Goal: Transaction & Acquisition: Download file/media

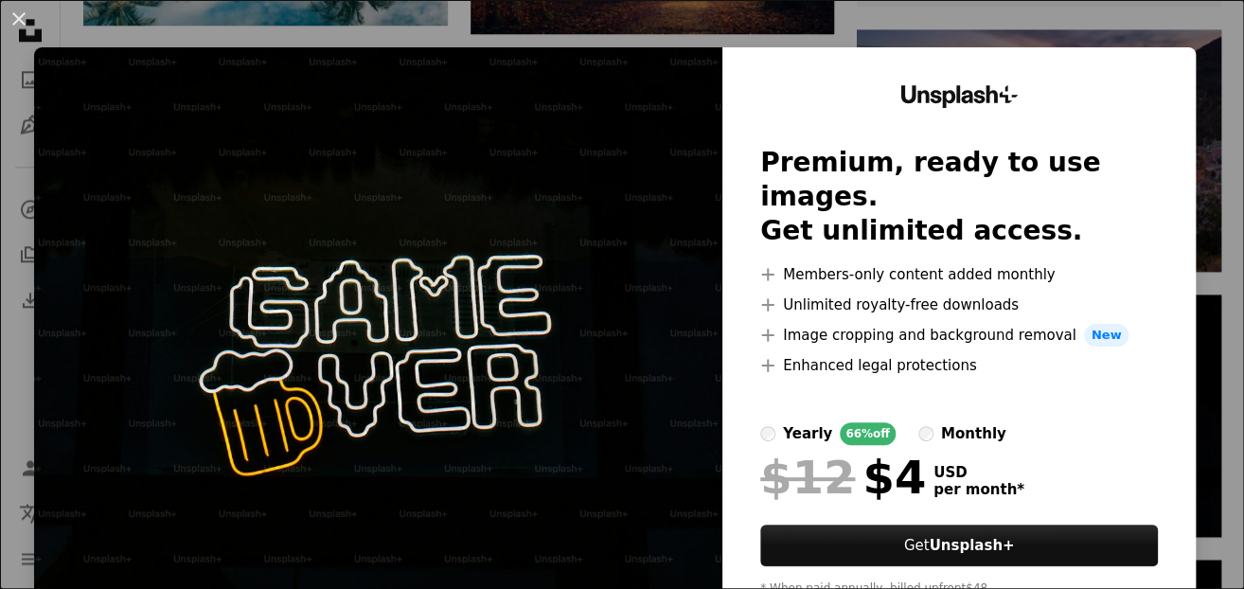
click at [1073, 40] on div "An X shape Unsplash+ Premium, ready to use images. Get unlimited access. A plus…" at bounding box center [622, 294] width 1244 height 589
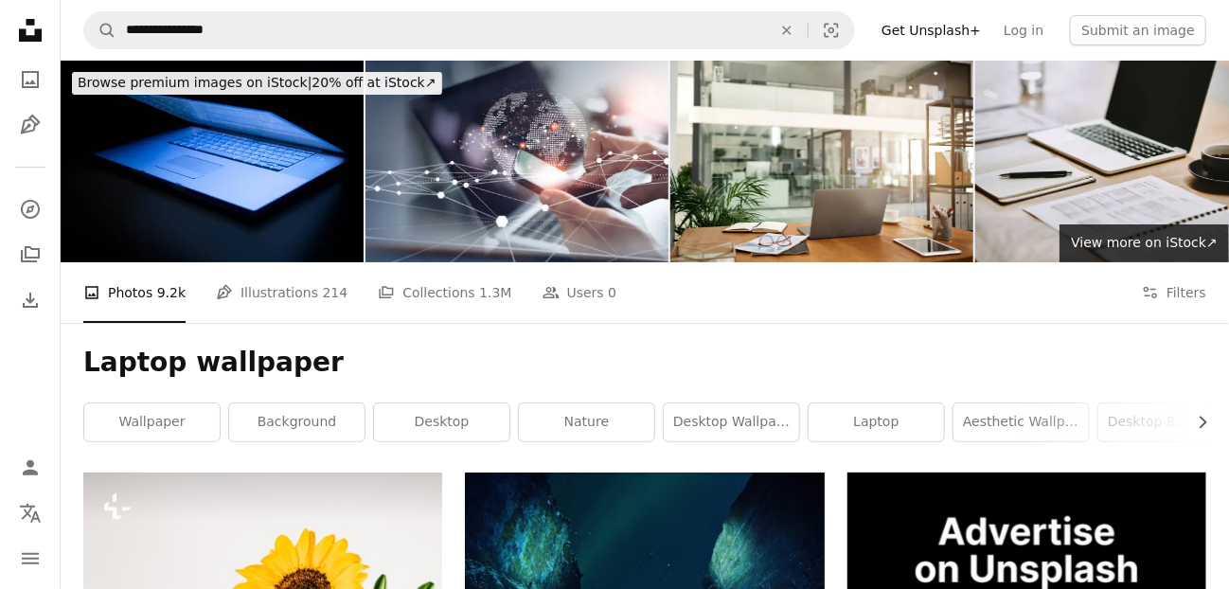
scroll to position [95, 0]
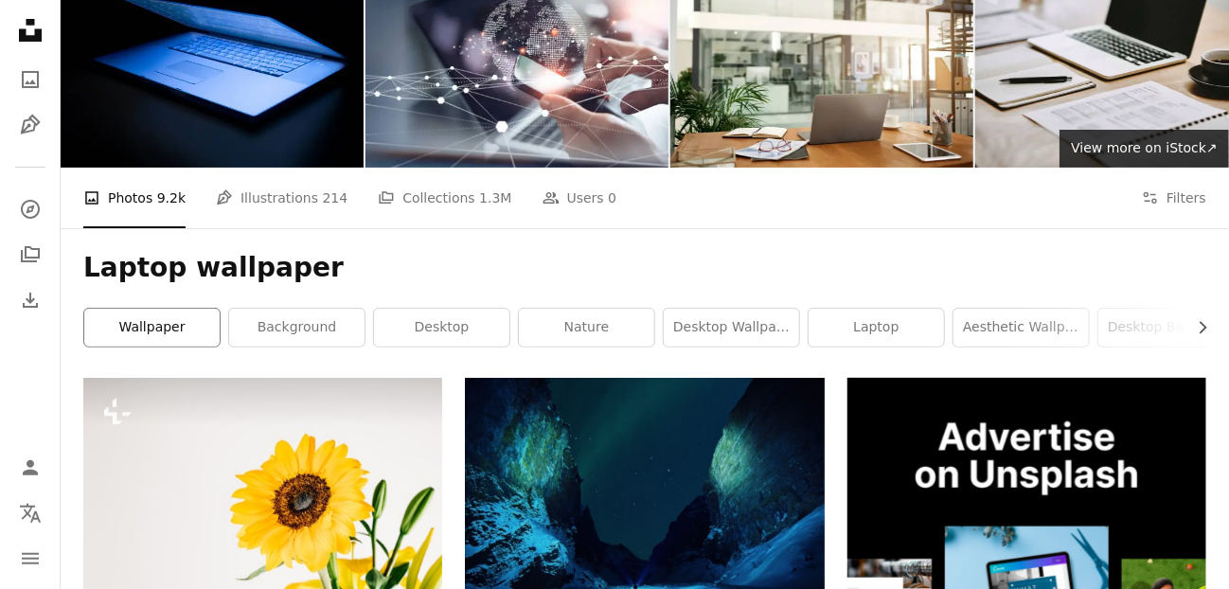
click at [159, 325] on link "wallpaper" at bounding box center [151, 328] width 135 height 38
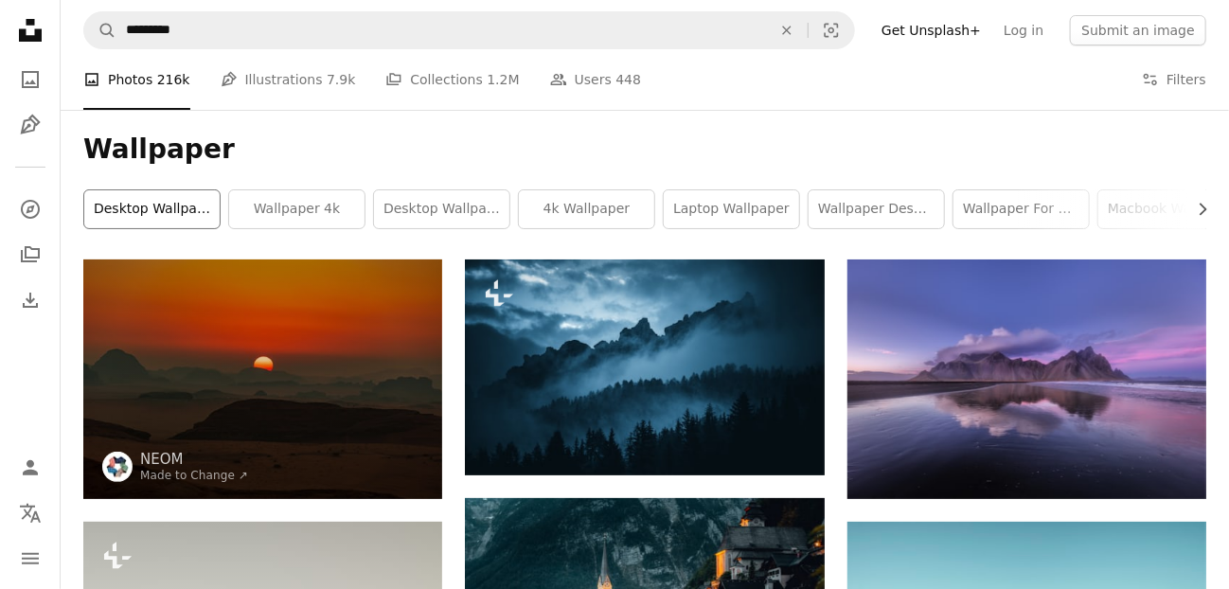
click at [188, 209] on link "desktop wallpapers" at bounding box center [151, 209] width 135 height 38
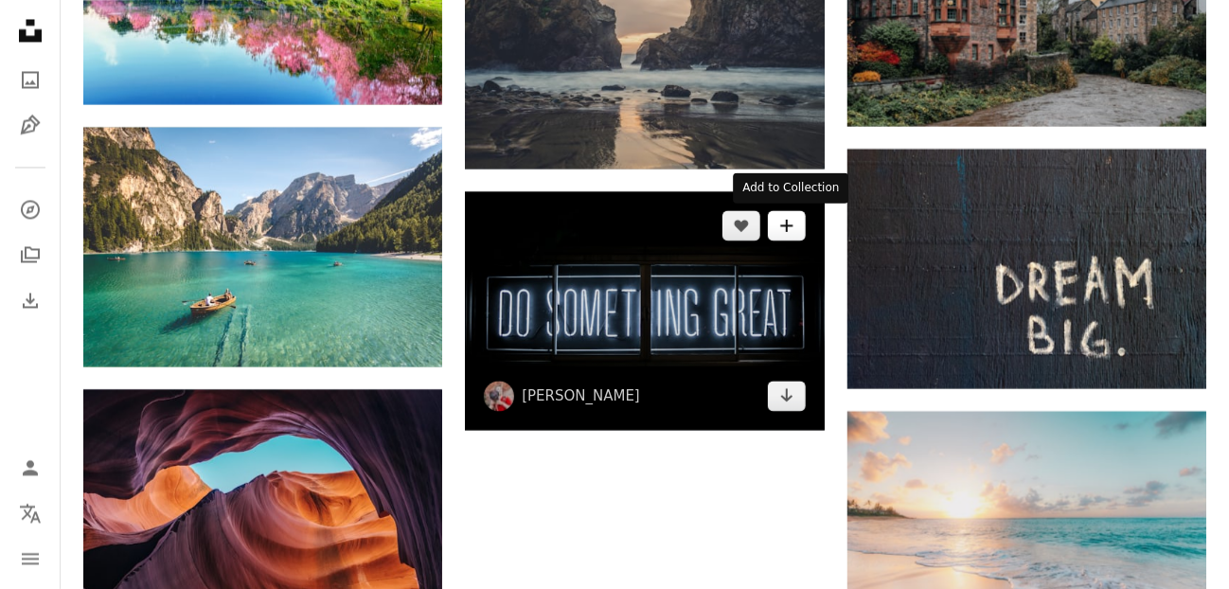
scroll to position [1704, 0]
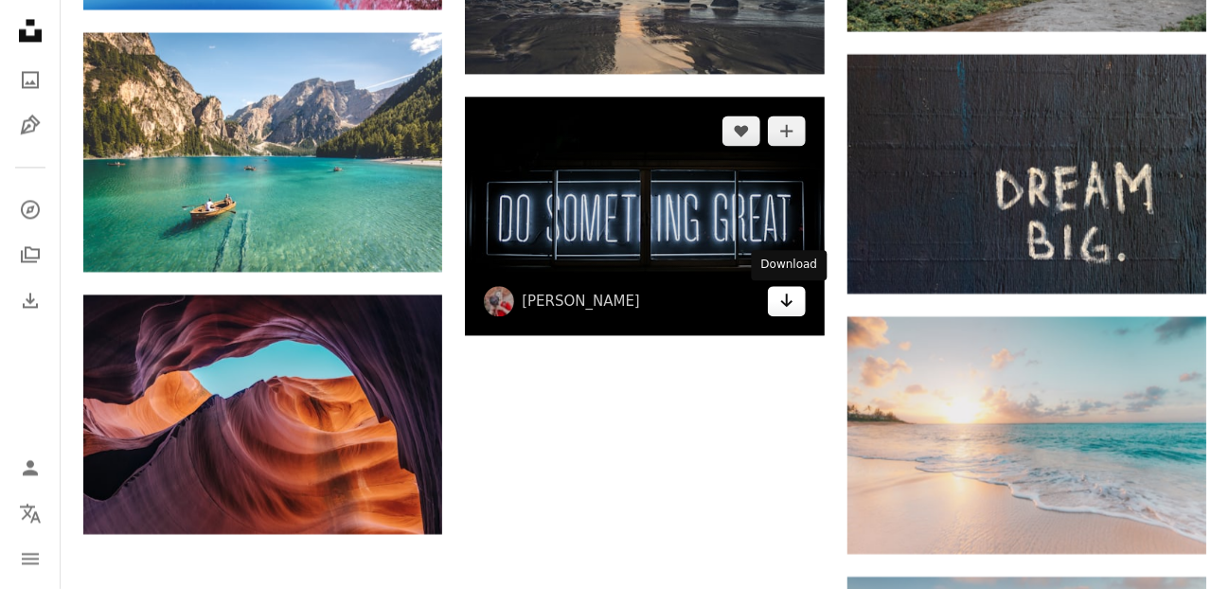
click at [785, 298] on icon "Arrow pointing down" at bounding box center [786, 300] width 15 height 23
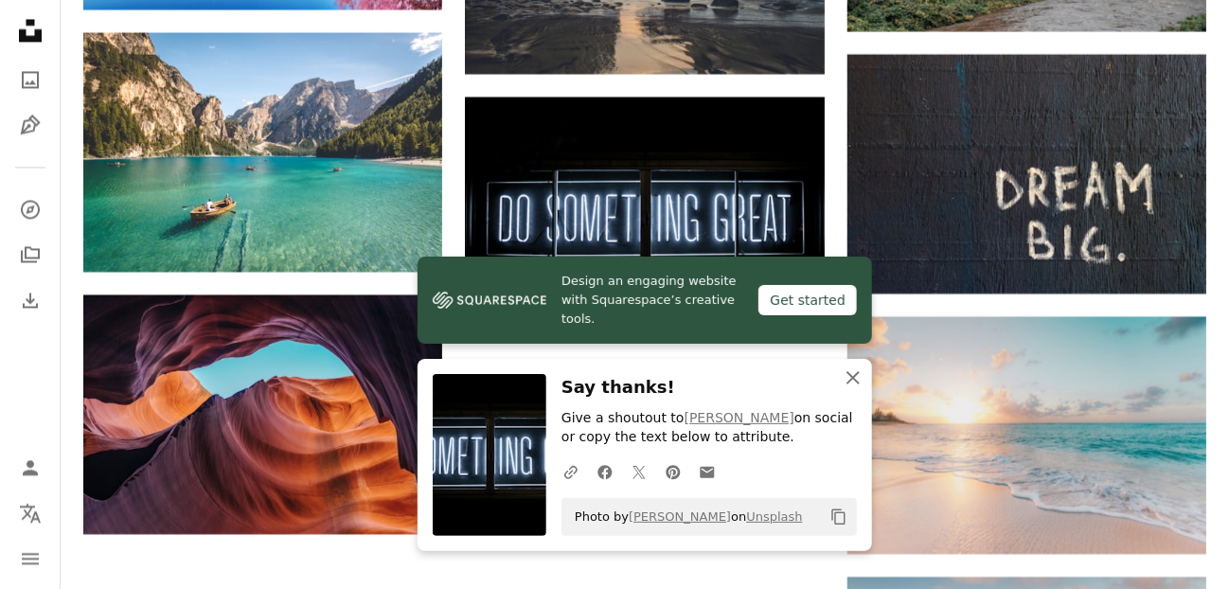
click at [852, 365] on button "An X shape Close" at bounding box center [853, 378] width 38 height 38
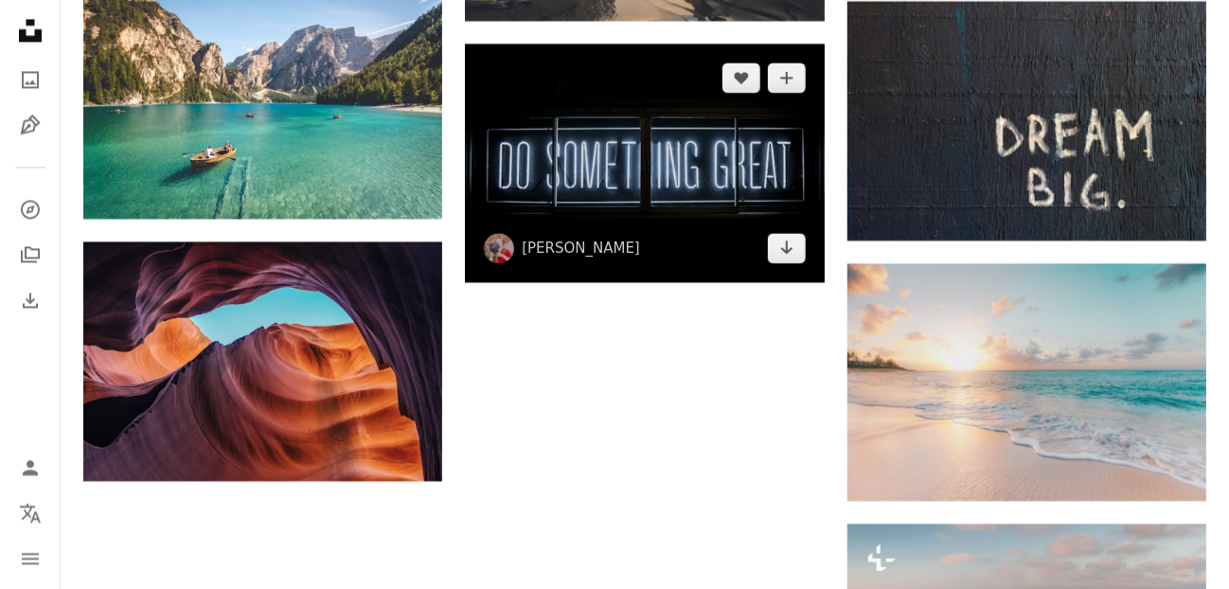
scroll to position [1799, 0]
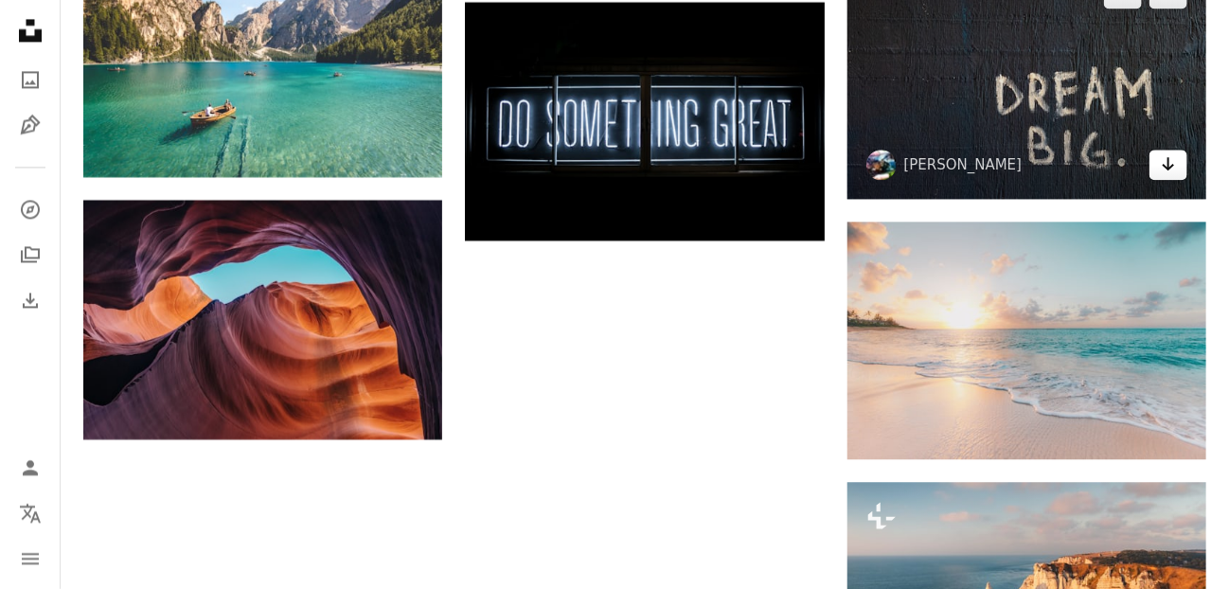
click at [1167, 159] on icon "Download" at bounding box center [1169, 163] width 12 height 13
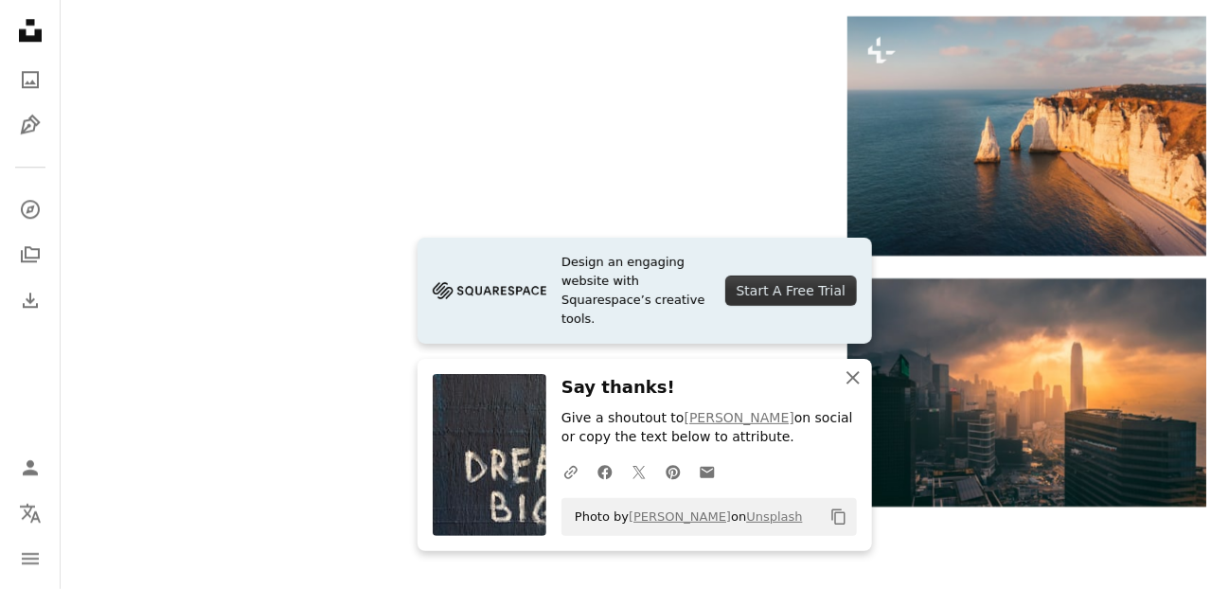
scroll to position [2272, 0]
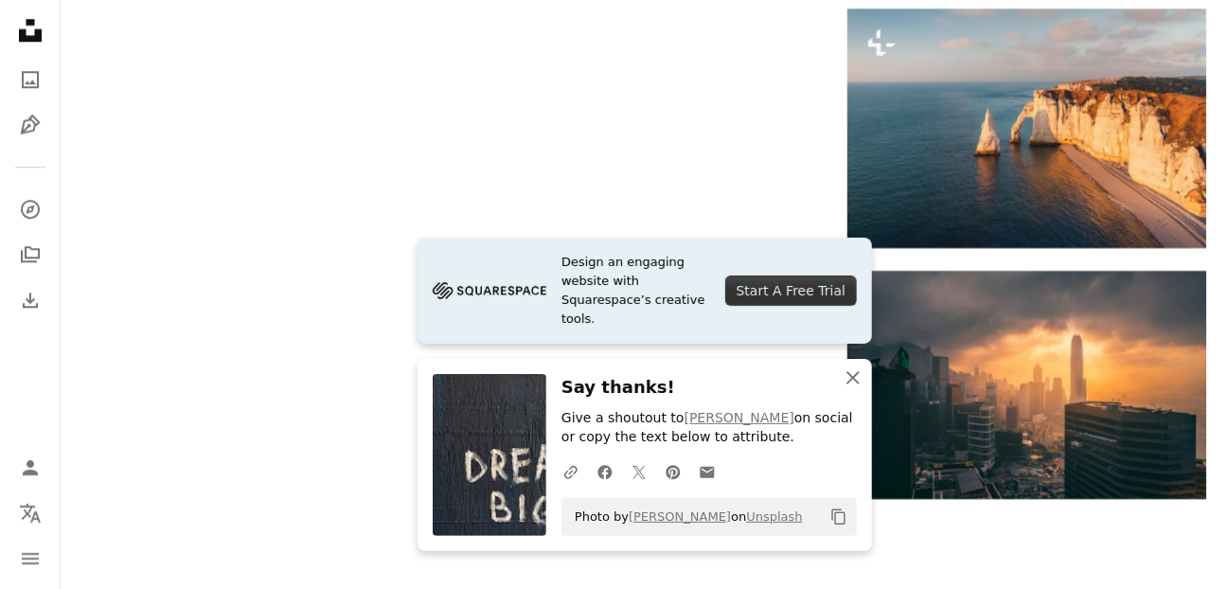
click at [846, 373] on icon "An X shape" at bounding box center [853, 377] width 23 height 23
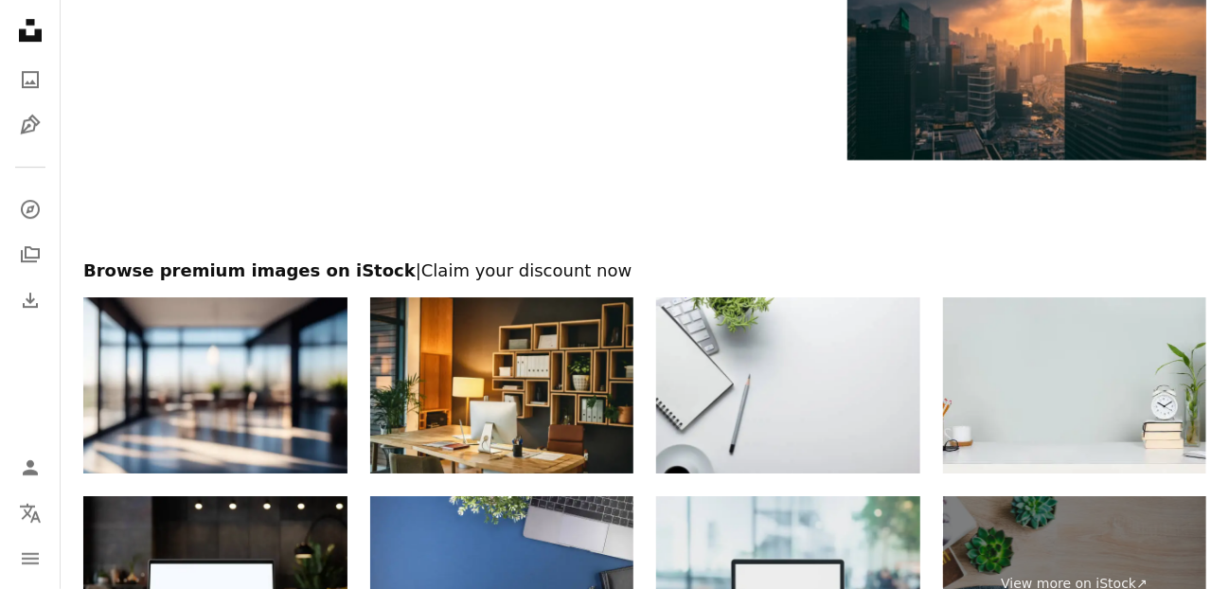
scroll to position [2859, 0]
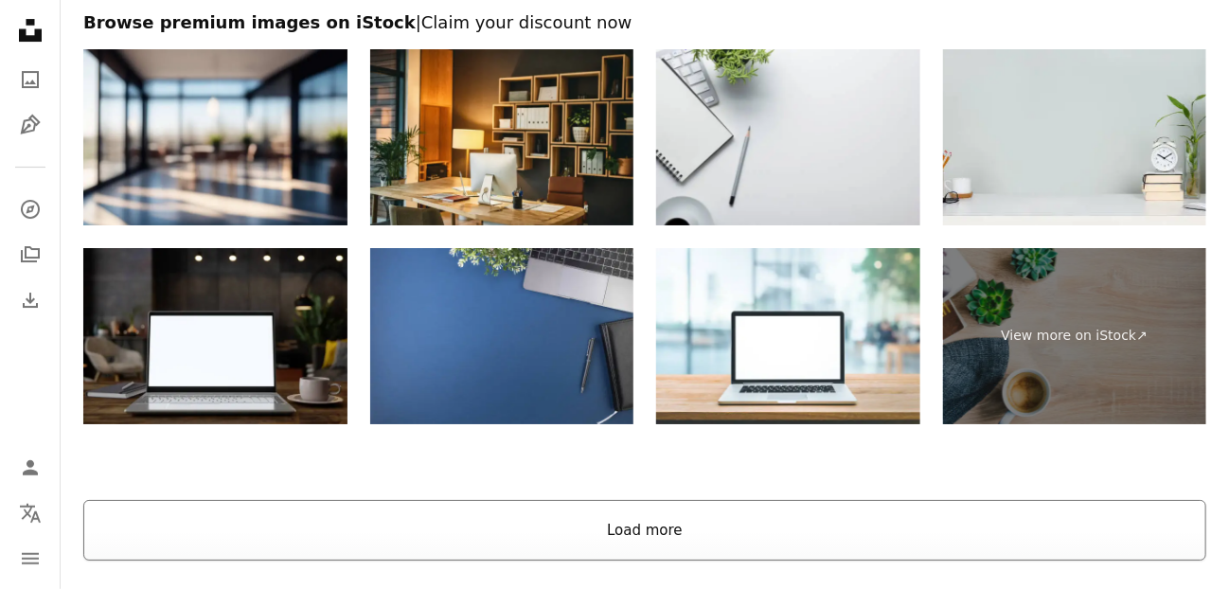
click at [677, 540] on button "Load more" at bounding box center [644, 530] width 1123 height 61
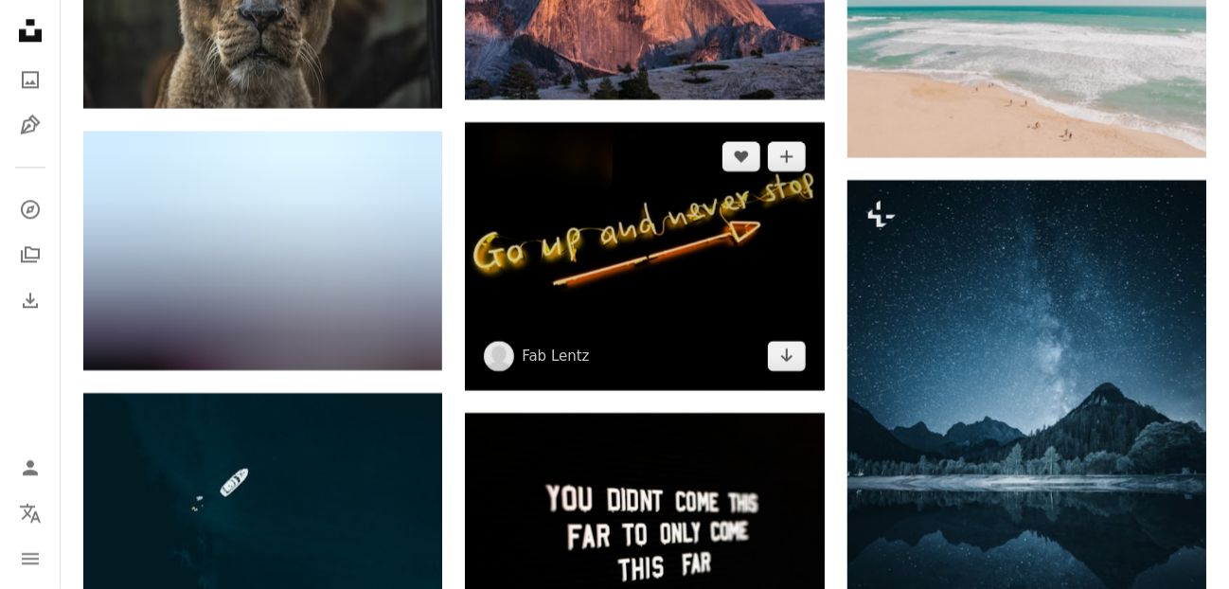
scroll to position [23594, 0]
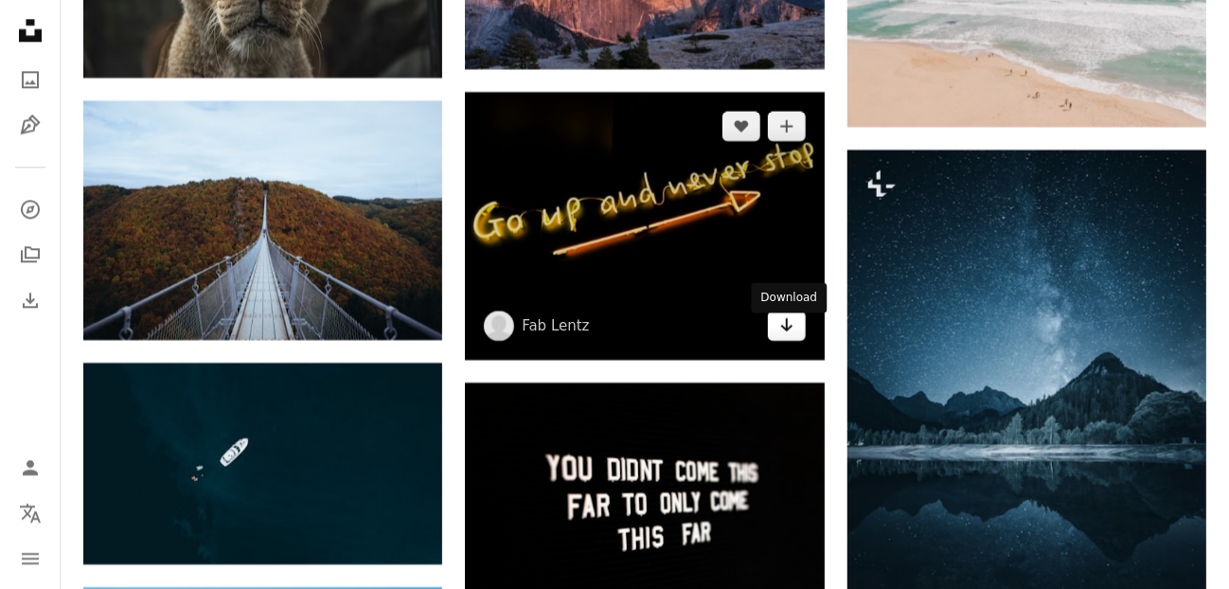
click at [787, 336] on icon "Arrow pointing down" at bounding box center [786, 324] width 15 height 23
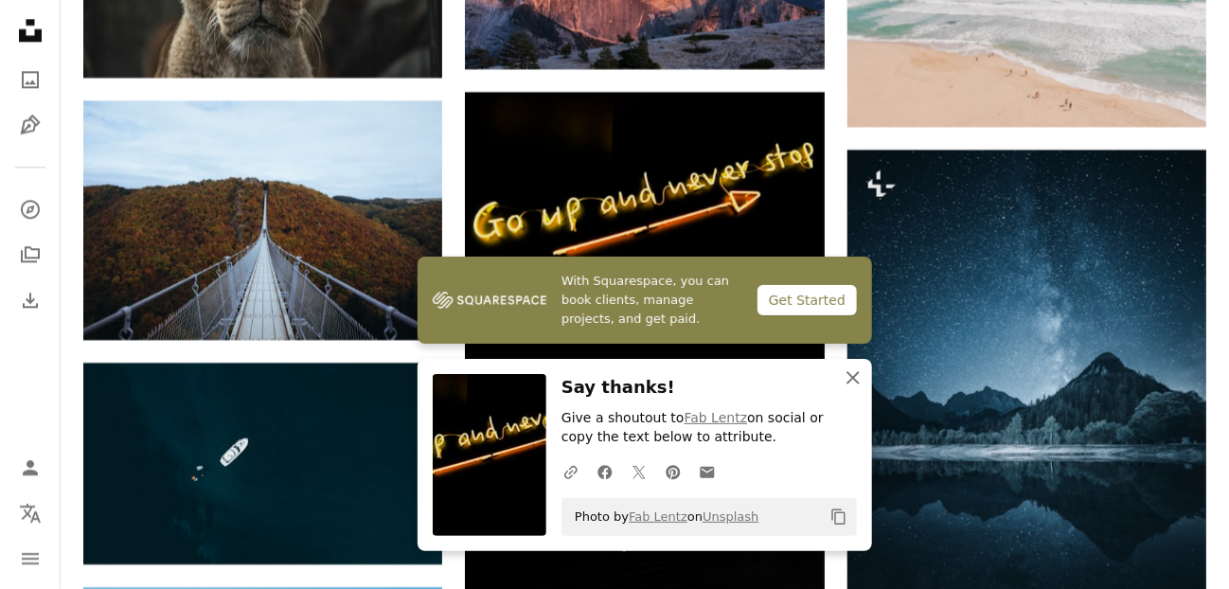
click at [848, 369] on icon "An X shape" at bounding box center [853, 377] width 23 height 23
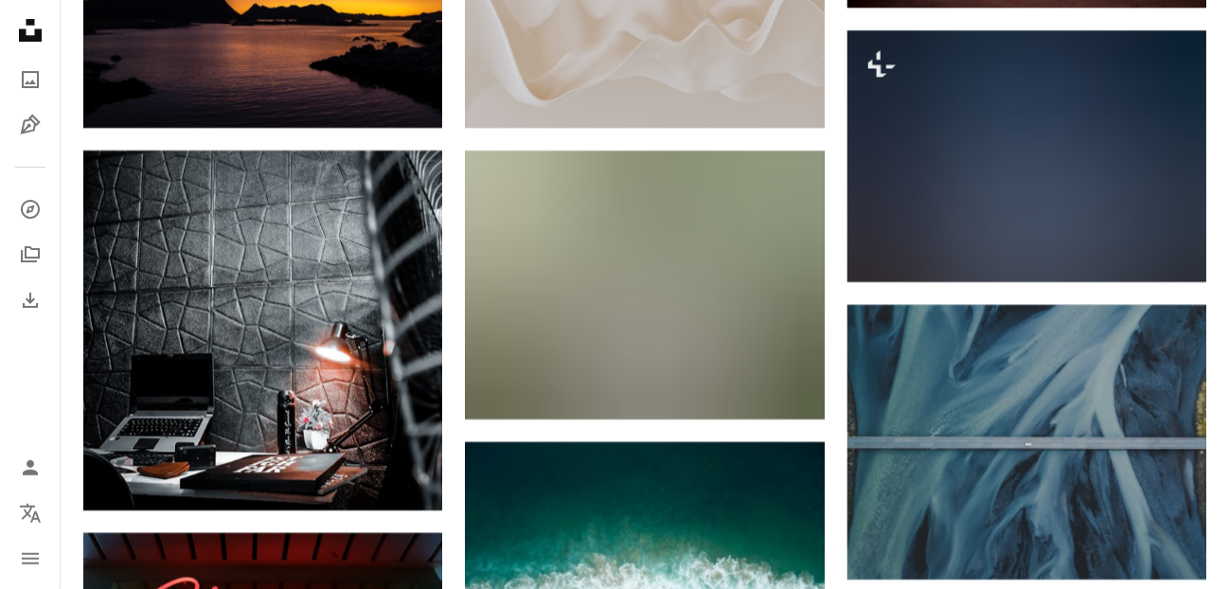
scroll to position [49442, 0]
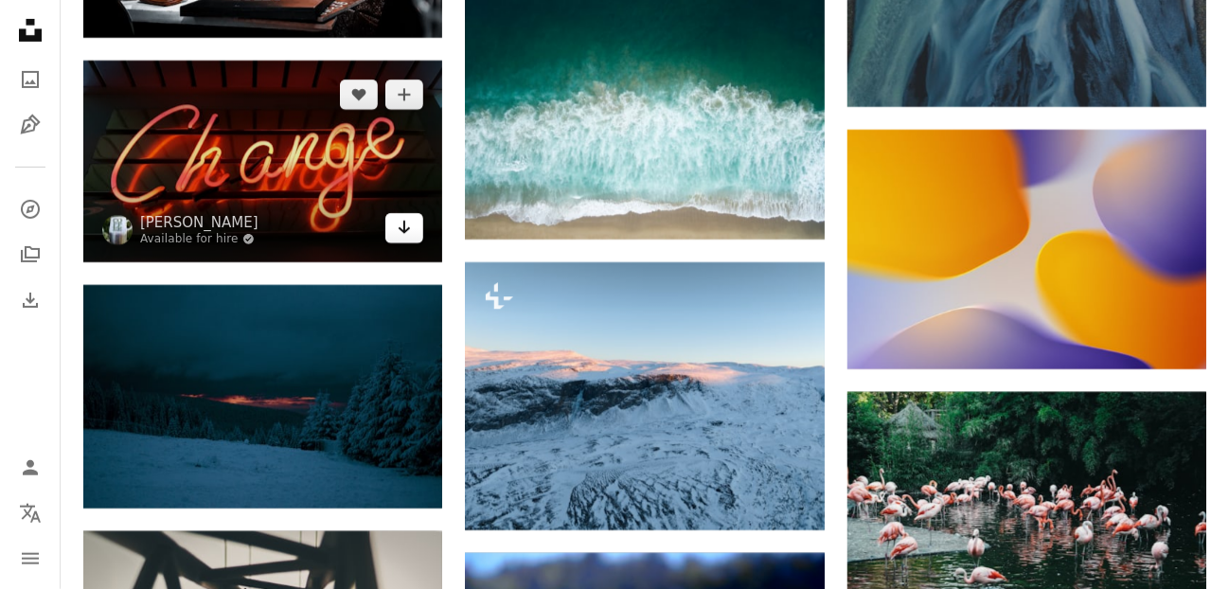
click at [413, 243] on link "Arrow pointing down" at bounding box center [404, 228] width 38 height 30
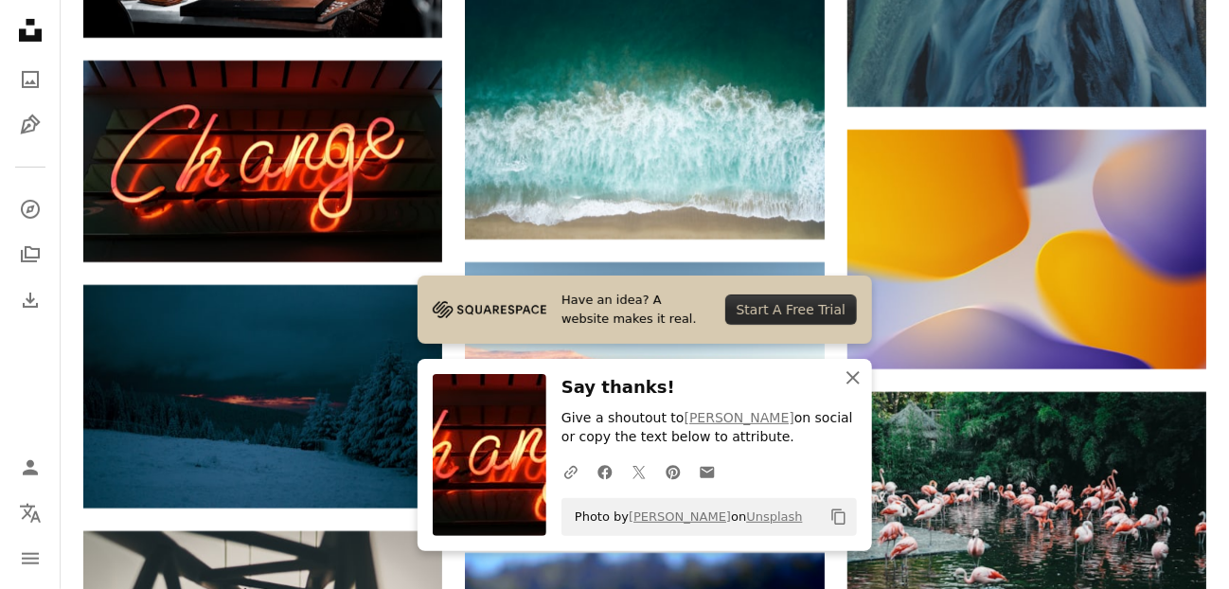
click at [850, 380] on icon "button" at bounding box center [852, 377] width 13 height 13
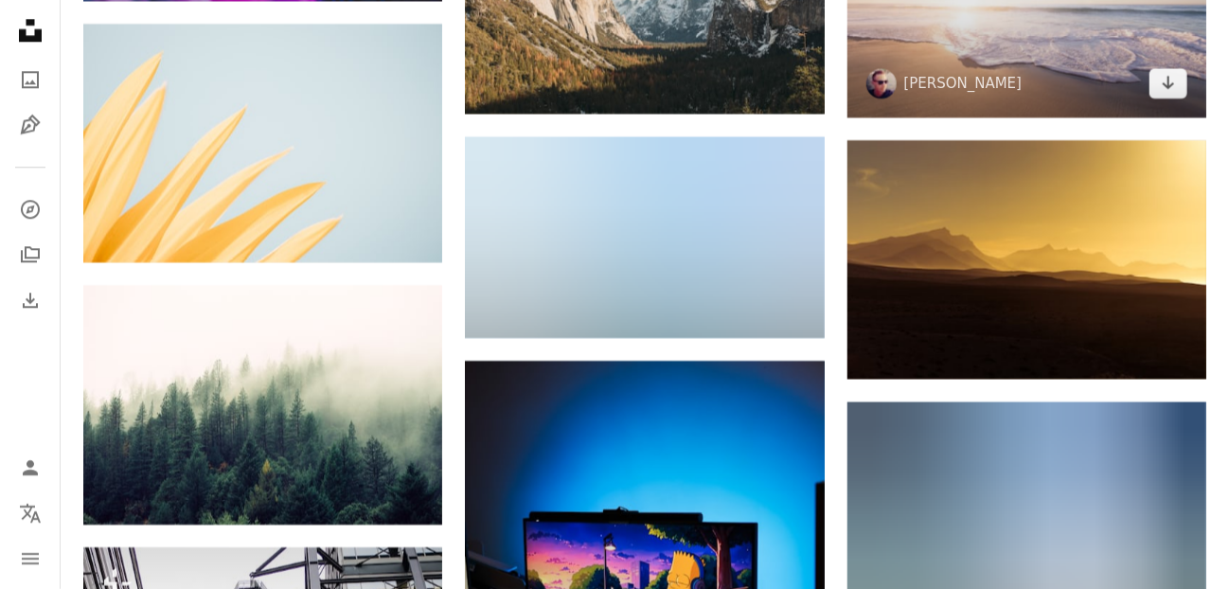
scroll to position [60804, 0]
